Goal: Feedback & Contribution: Contribute content

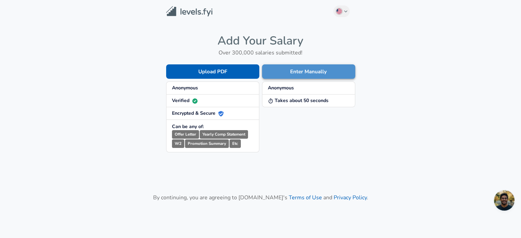
click at [339, 73] on button "Enter Manually" at bounding box center [308, 71] width 93 height 14
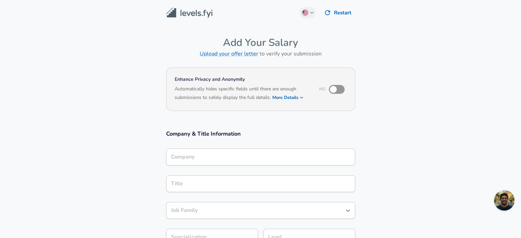
scroll to position [7, 0]
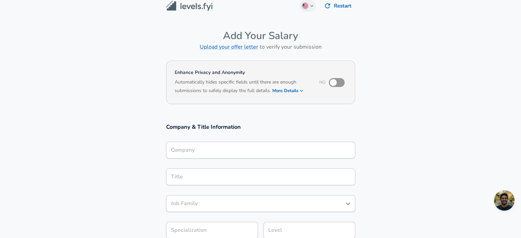
click at [209, 156] on input "Company" at bounding box center [260, 150] width 183 height 11
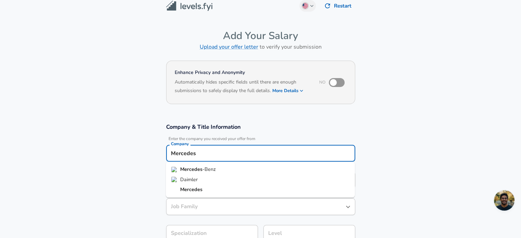
click at [204, 170] on span "-Benz" at bounding box center [209, 169] width 13 height 7
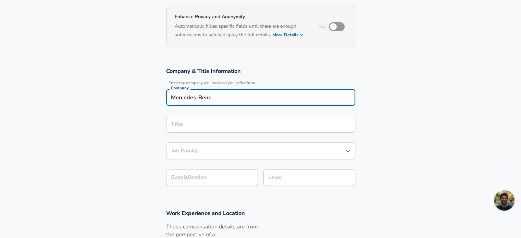
type input "Mercedes-Benz"
click at [181, 126] on input "Title" at bounding box center [260, 124] width 183 height 11
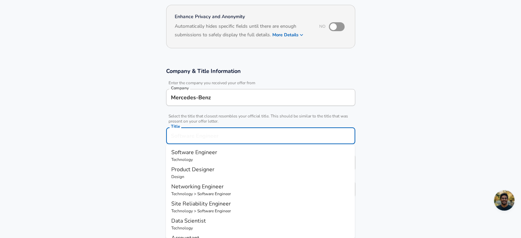
scroll to position [76, 0]
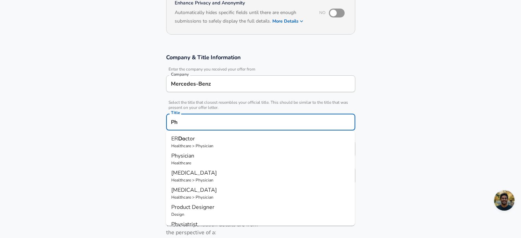
type input "P"
type input "D"
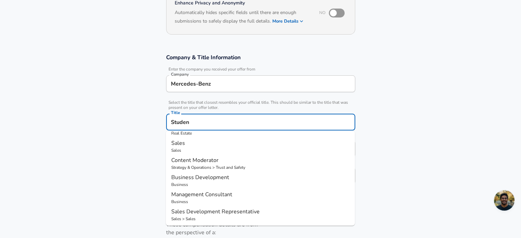
scroll to position [0, 0]
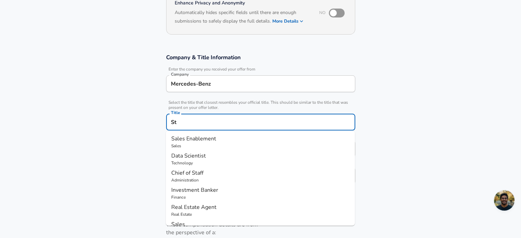
type input "S"
type input "H"
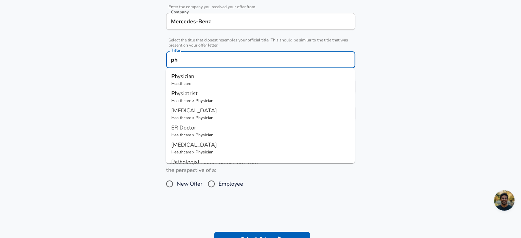
type input "p"
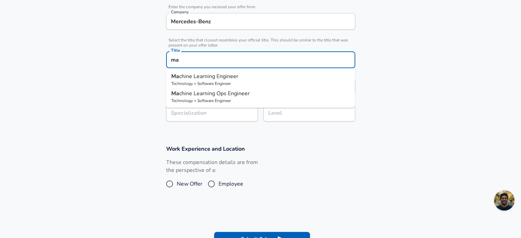
type input "m"
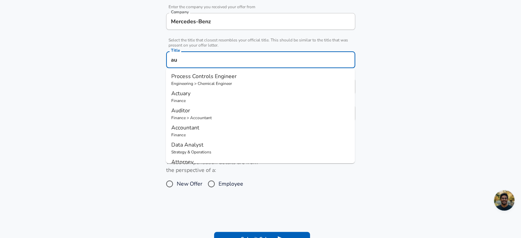
type input "a"
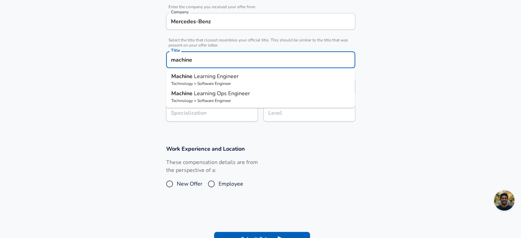
click at [225, 79] on span "Learning Engineer" at bounding box center [216, 77] width 45 height 8
type input "Machine Learning Engineer"
type input "ML / AI"
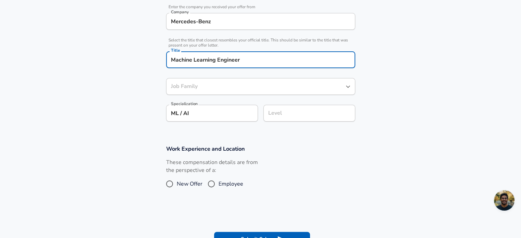
type input "Software Engineer"
type input "Machine Learning Engineer"
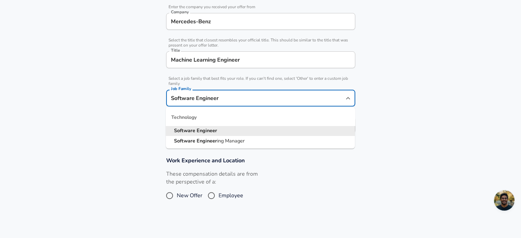
scroll to position [152, 0]
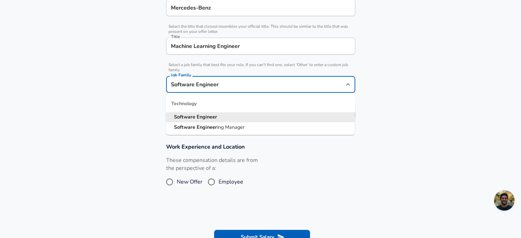
click at [219, 88] on input "Software Engineer" at bounding box center [255, 84] width 173 height 11
click at [130, 89] on section "Company & Title Information Enter the company you received your offer from Comp…" at bounding box center [260, 53] width 521 height 166
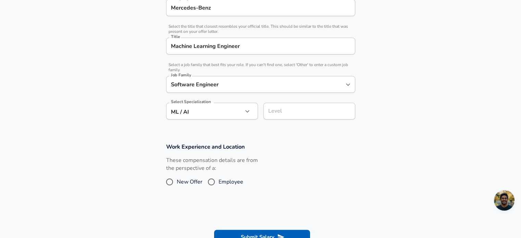
scroll to position [166, 0]
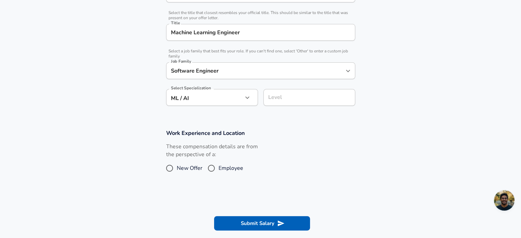
click at [293, 103] on input "Level" at bounding box center [310, 97] width 86 height 11
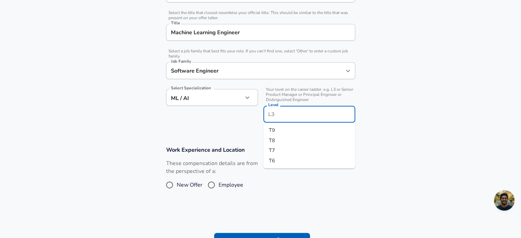
click at [282, 129] on li "T9" at bounding box center [310, 130] width 92 height 10
type input "T9"
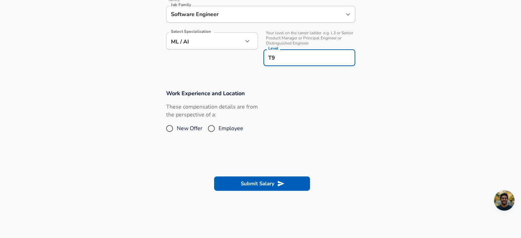
scroll to position [231, 0]
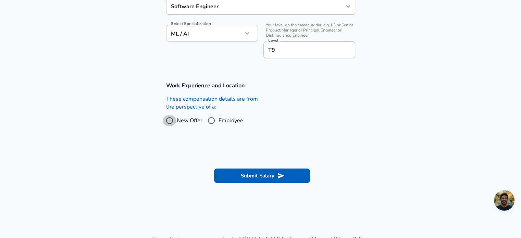
click at [171, 120] on input "New Offer" at bounding box center [169, 120] width 14 height 11
radio input "true"
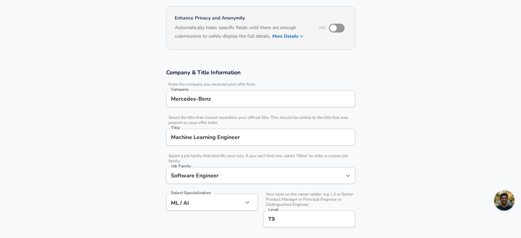
scroll to position [0, 0]
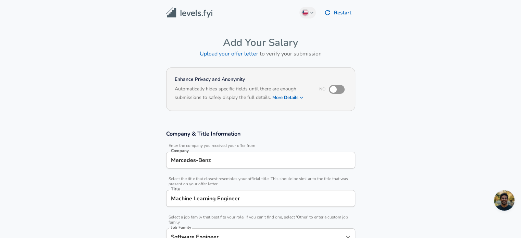
click at [186, 12] on img at bounding box center [189, 13] width 46 height 11
